Goal: Book appointment/travel/reservation

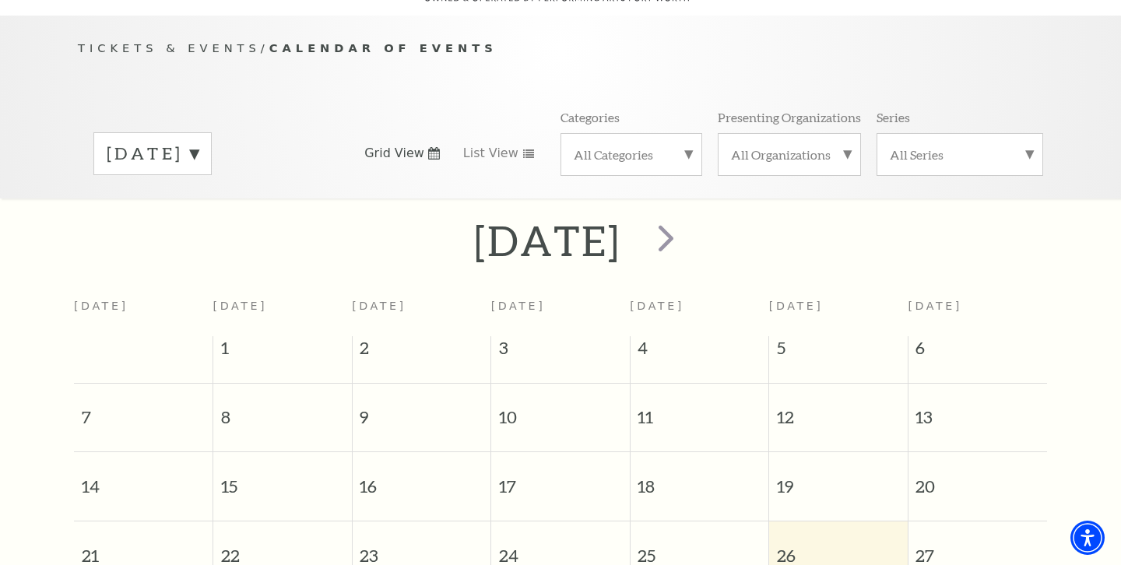
scroll to position [138, 0]
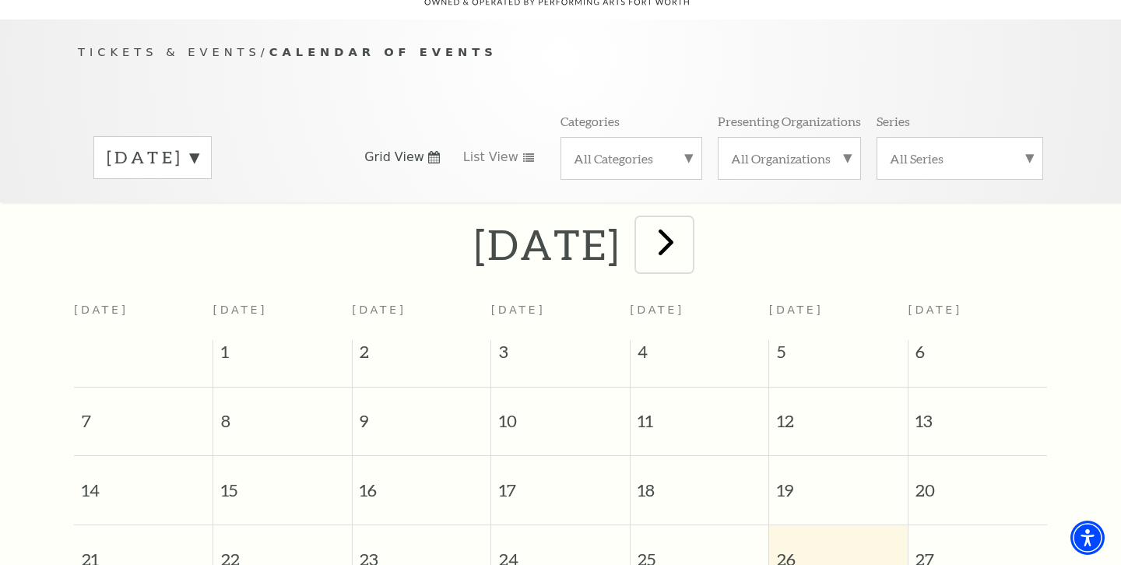
click at [688, 224] on span "next" at bounding box center [666, 242] width 44 height 44
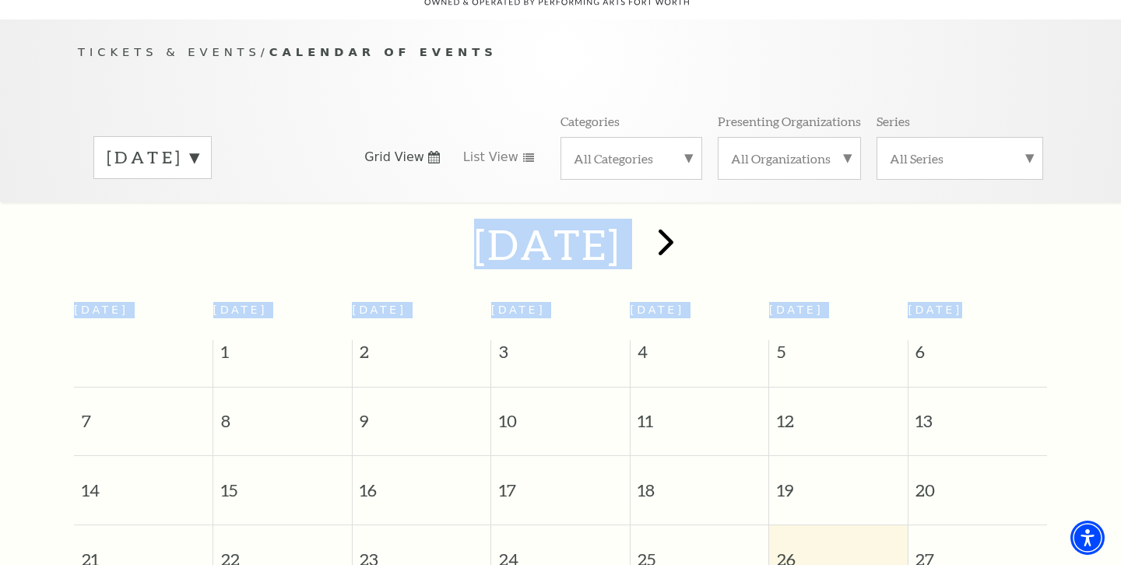
click at [0, 0] on div at bounding box center [0, 0] width 0 height 0
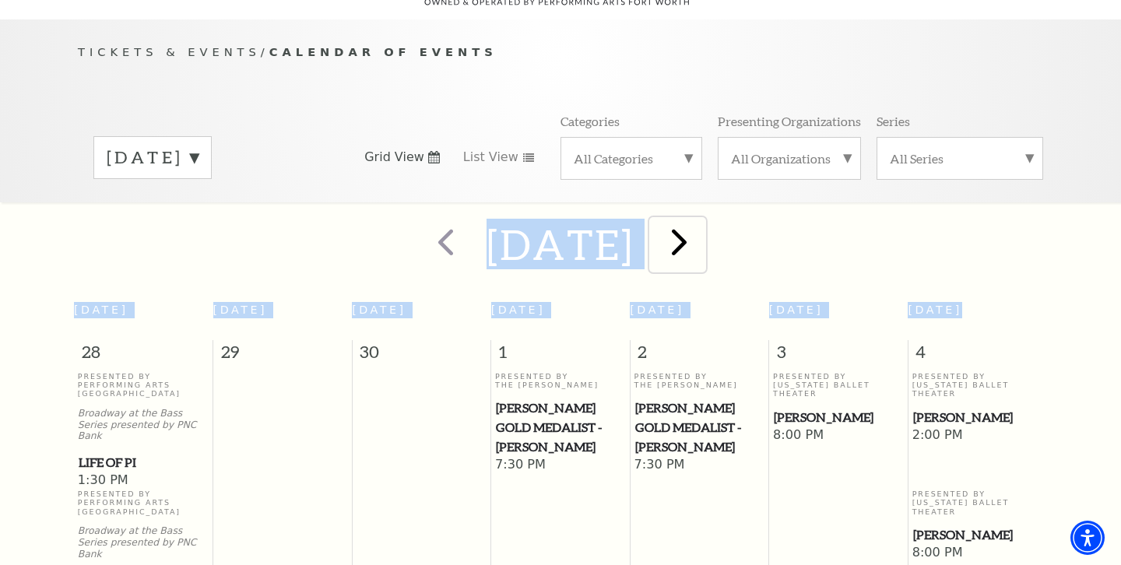
click at [701, 224] on span "next" at bounding box center [679, 242] width 44 height 44
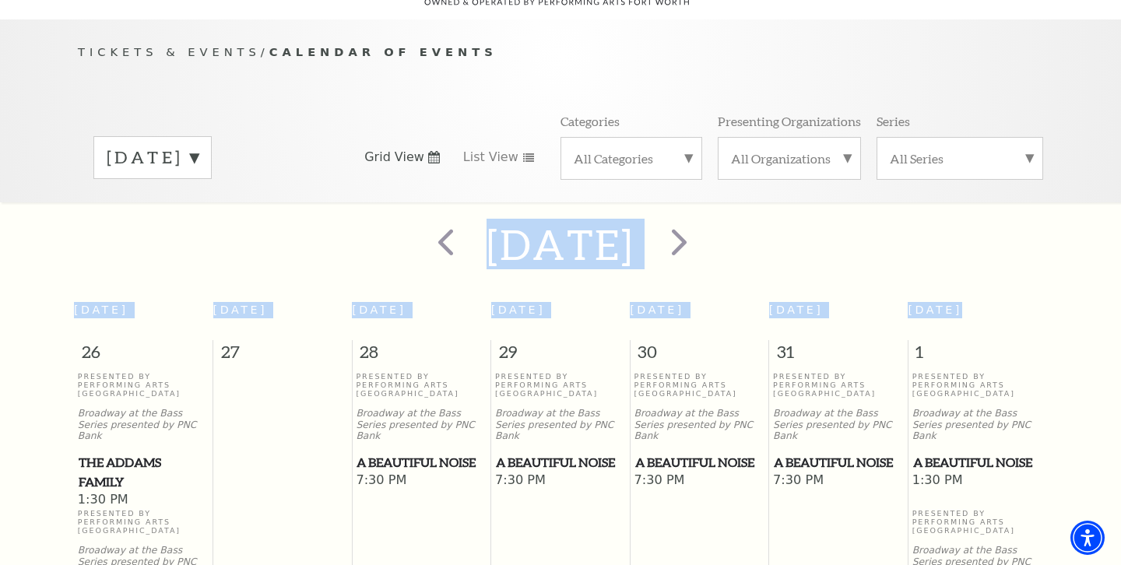
click at [824, 237] on div "[DATE]" at bounding box center [560, 244] width 1121 height 55
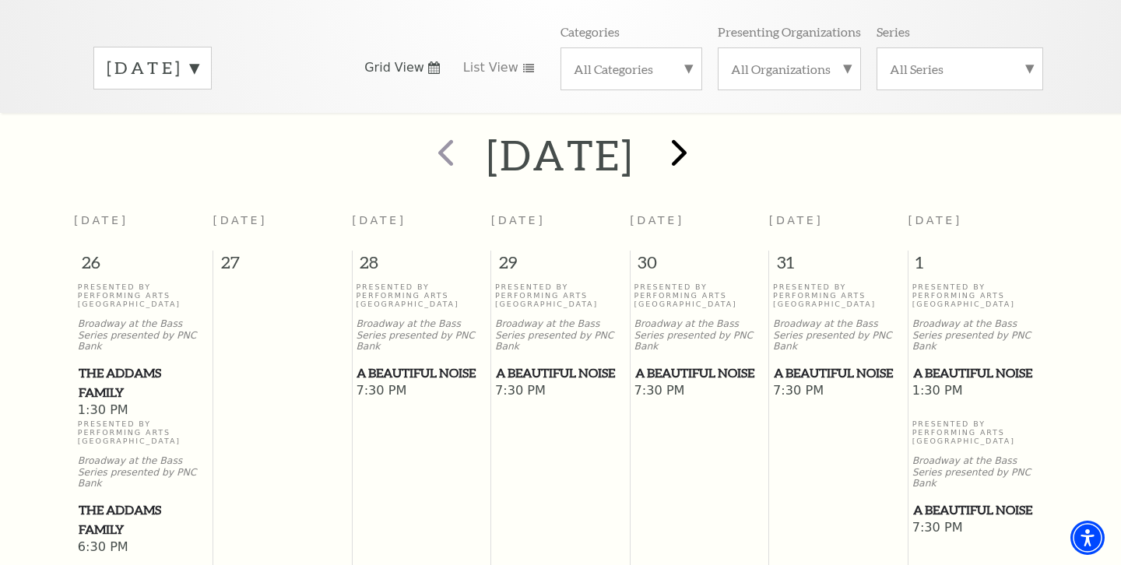
scroll to position [220, 0]
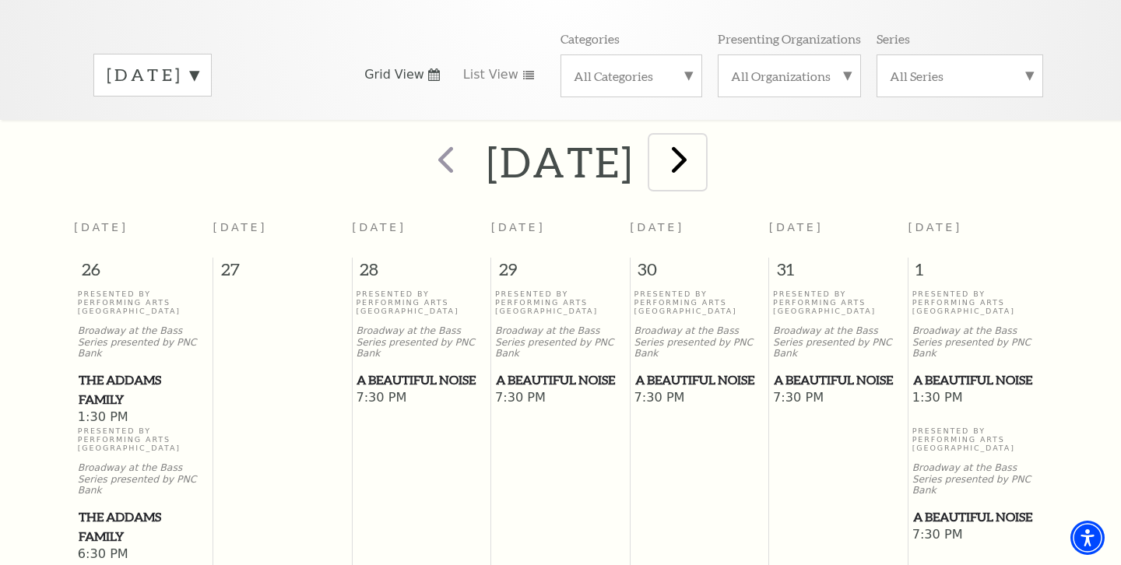
click at [701, 139] on span "next" at bounding box center [679, 159] width 44 height 44
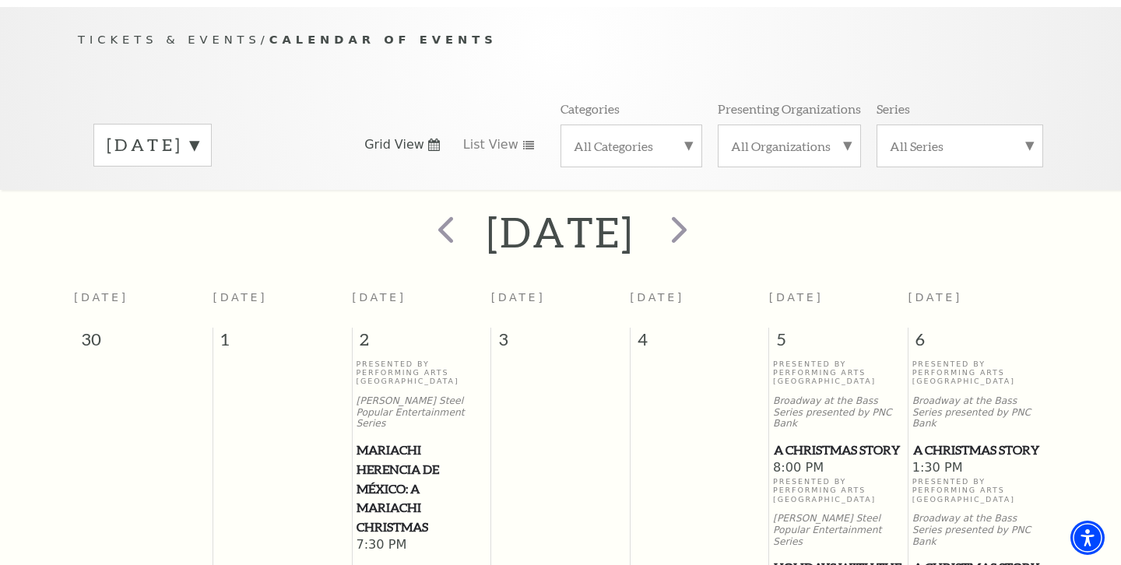
scroll to position [138, 0]
